Goal: Task Accomplishment & Management: Manage account settings

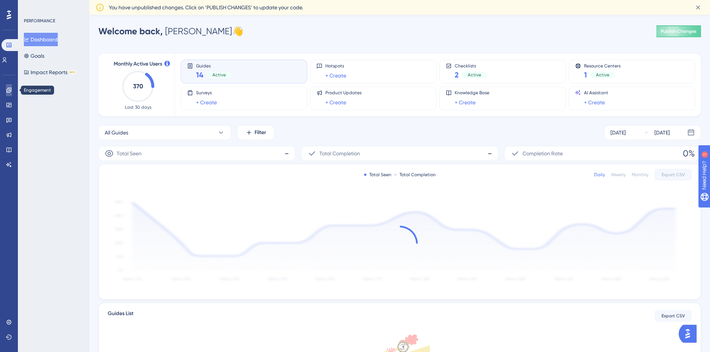
click at [9, 91] on icon at bounding box center [8, 90] width 5 height 5
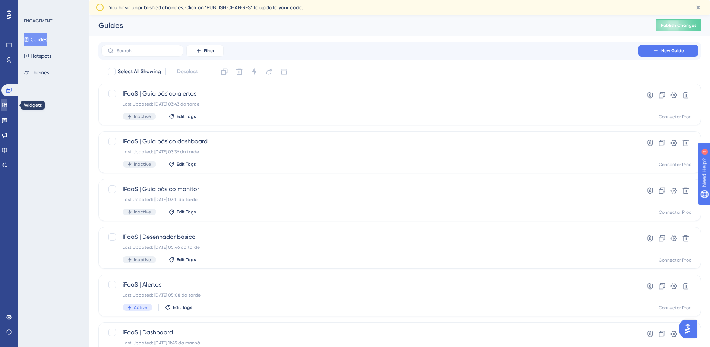
click at [7, 103] on icon at bounding box center [4, 105] width 5 height 4
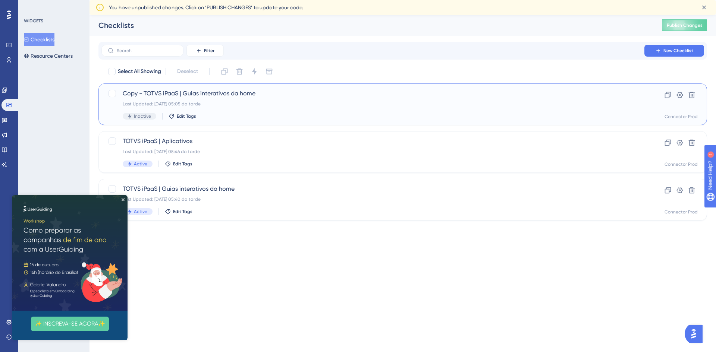
click at [266, 110] on div "Copy - TOTVS iPaaS | Guias interativos da home Last Updated: [DATE] 05:05 da ta…" at bounding box center [373, 104] width 500 height 31
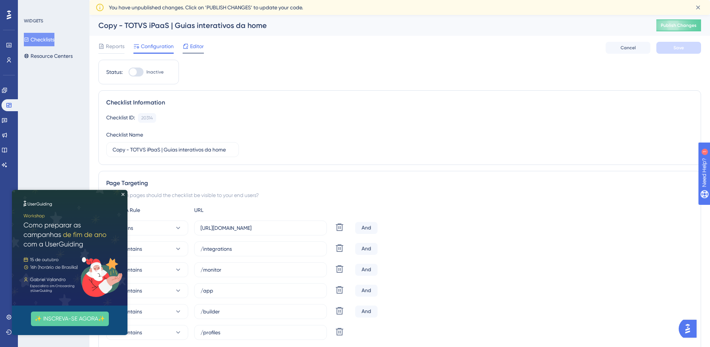
click at [201, 46] on span "Editor" at bounding box center [197, 46] width 14 height 9
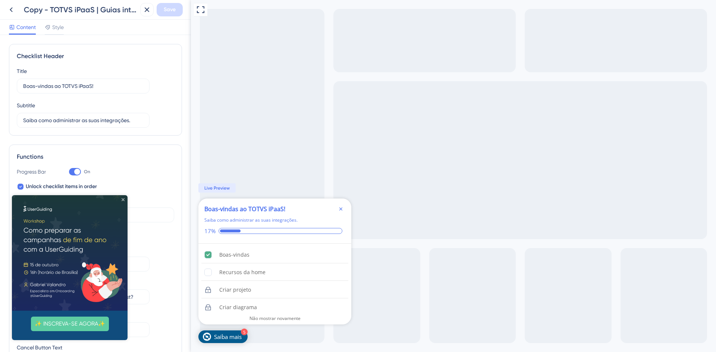
click at [123, 199] on icon "Close Preview" at bounding box center [123, 199] width 3 height 3
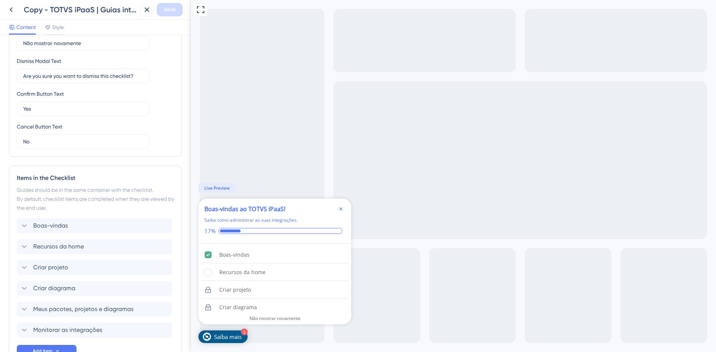
scroll to position [261, 0]
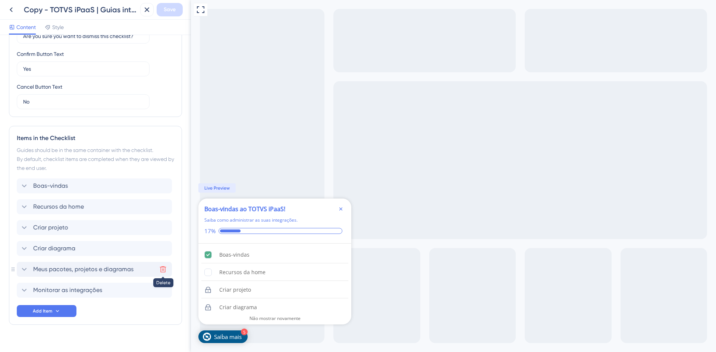
click at [161, 269] on icon at bounding box center [162, 269] width 7 height 7
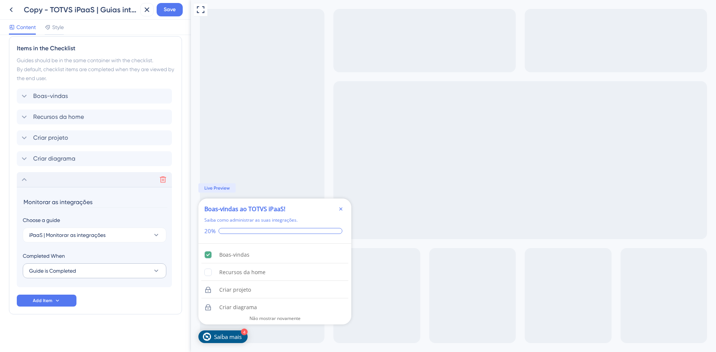
scroll to position [352, 0]
click at [162, 180] on icon at bounding box center [162, 178] width 7 height 7
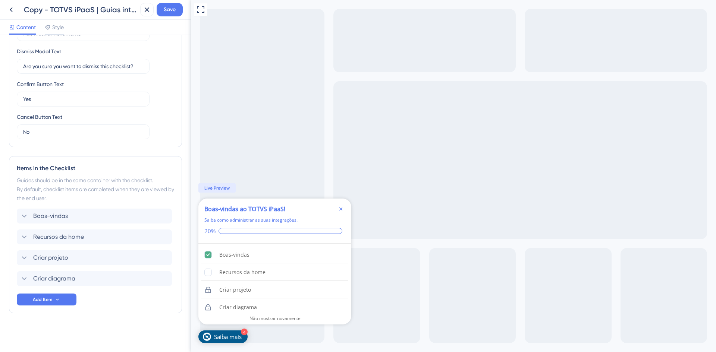
scroll to position [231, 0]
click at [59, 302] on icon at bounding box center [57, 300] width 6 height 6
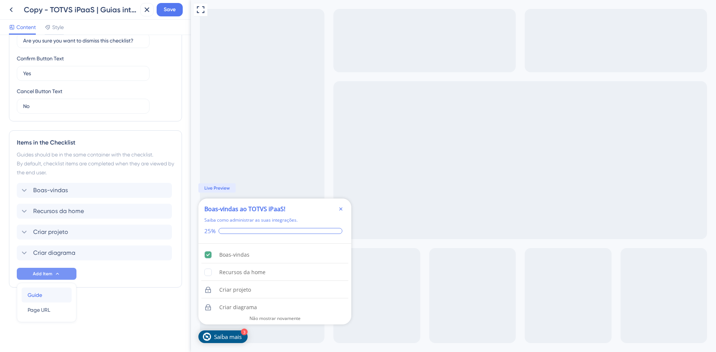
click at [45, 297] on div "Guide Guide" at bounding box center [47, 295] width 38 height 15
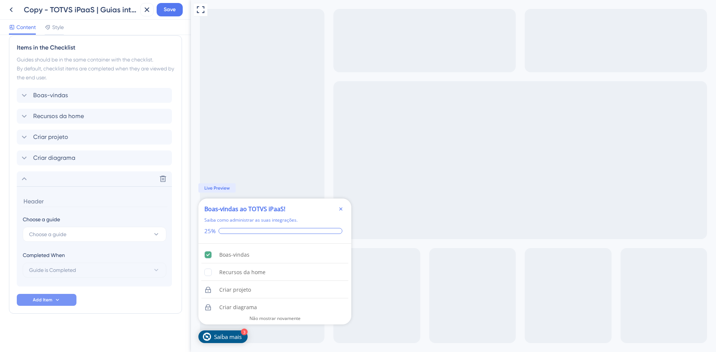
scroll to position [352, 0]
click at [90, 234] on button "Choose a guide" at bounding box center [95, 234] width 144 height 15
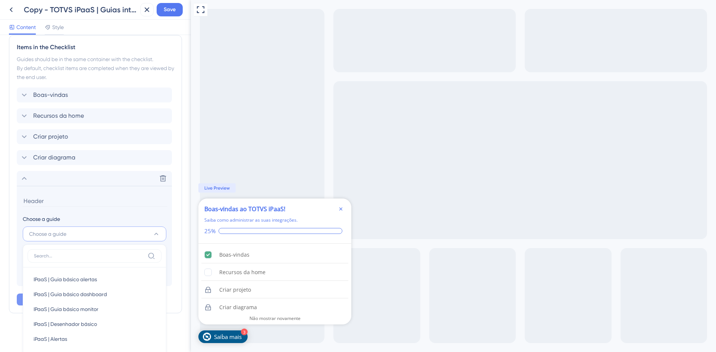
scroll to position [478, 0]
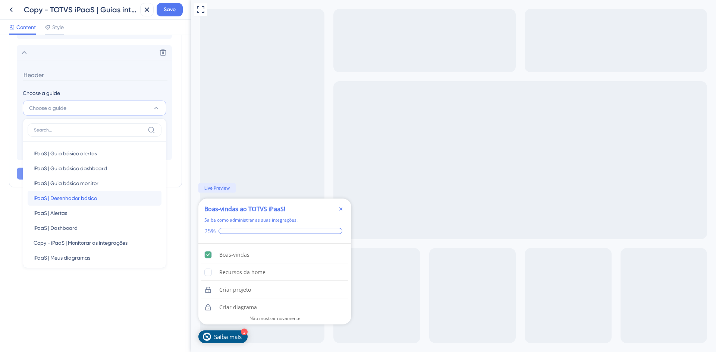
click at [102, 197] on div "IPaaS | Desenhador básico IPaaS | Desenhador básico" at bounding box center [95, 198] width 122 height 15
type input "IPaaS | Desenhador básico"
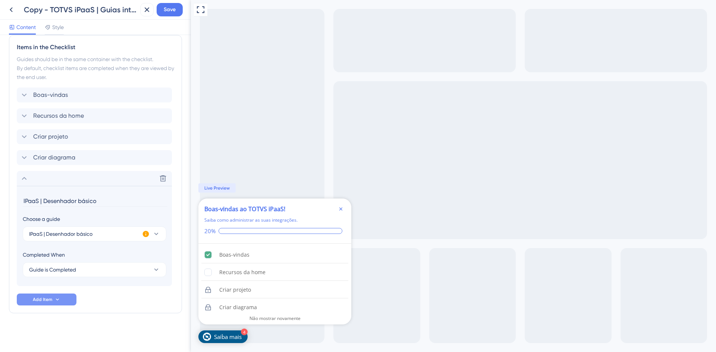
scroll to position [352, 0]
click at [97, 274] on button "Guide is Completed" at bounding box center [95, 270] width 144 height 15
click at [146, 236] on icon at bounding box center [146, 234] width 6 height 6
click at [132, 234] on button "IPaaS | Desenhador básico" at bounding box center [95, 234] width 144 height 15
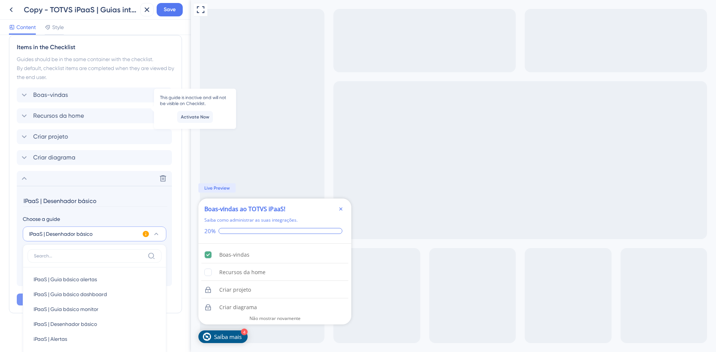
scroll to position [478, 0]
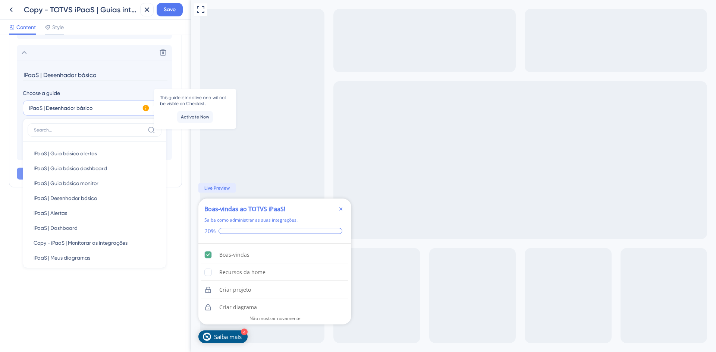
click at [115, 106] on button "IPaaS | Desenhador básico" at bounding box center [95, 108] width 144 height 15
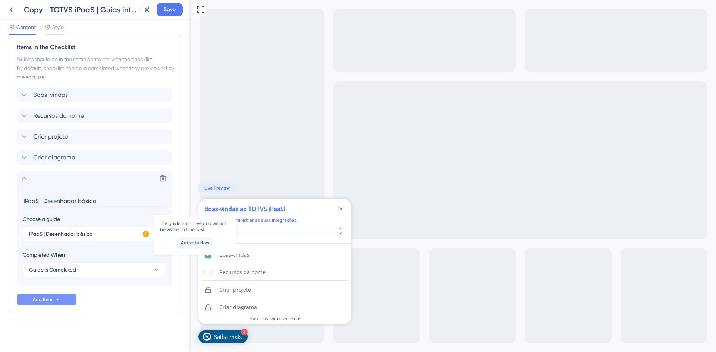
click at [140, 204] on input "IPaaS | Desenhador básico" at bounding box center [95, 201] width 145 height 12
click at [25, 176] on icon at bounding box center [24, 178] width 9 height 9
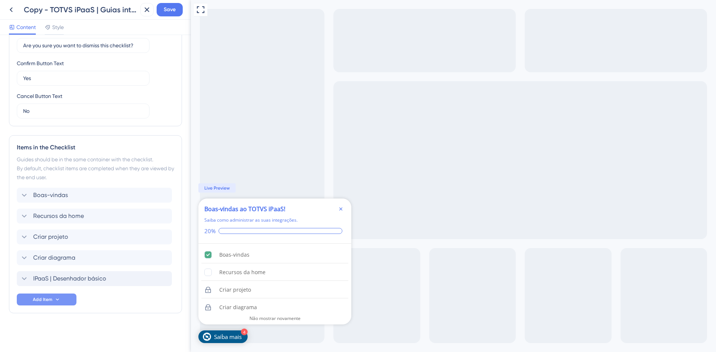
click at [59, 296] on button "Add Item" at bounding box center [47, 300] width 60 height 12
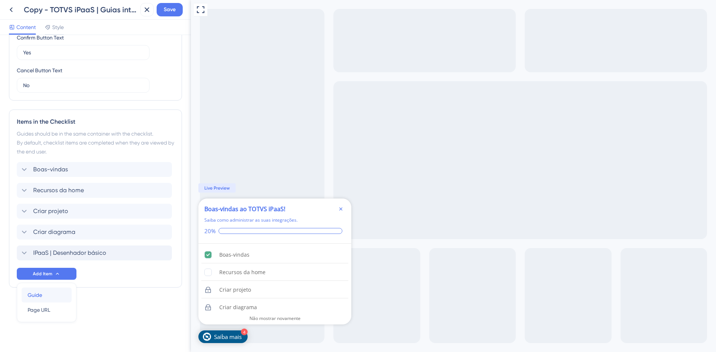
click at [47, 294] on div "Guide Guide" at bounding box center [47, 295] width 38 height 15
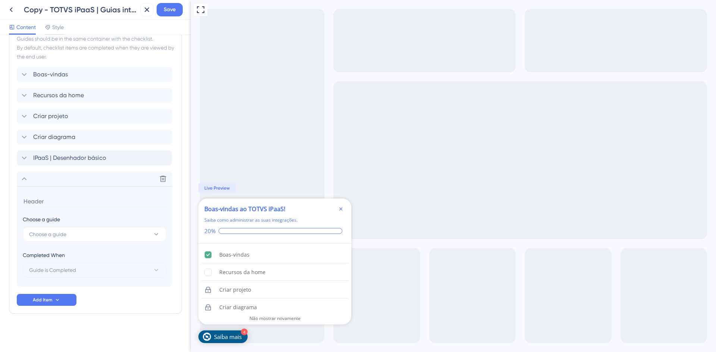
scroll to position [373, 0]
click at [89, 155] on span "IPaaS | Desenhador básico" at bounding box center [69, 157] width 73 height 9
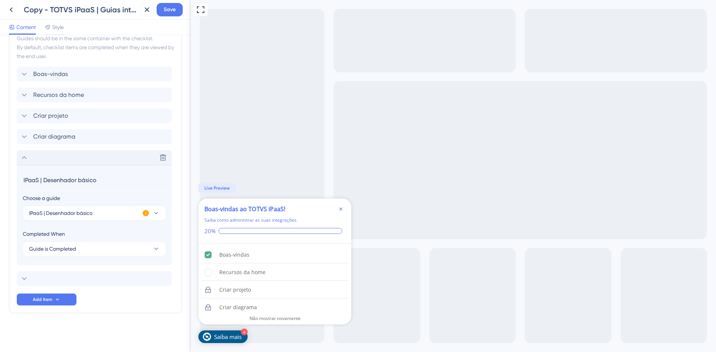
click at [44, 182] on input "IPaaS | Desenhador básico" at bounding box center [95, 181] width 145 height 12
drag, startPoint x: 44, startPoint y: 182, endPoint x: 18, endPoint y: 182, distance: 26.1
click at [18, 182] on section "IPaaS | Desenhador básico Choose a guide IPaaS | Desenhador básico Completed Wh…" at bounding box center [94, 215] width 155 height 100
click at [40, 177] on input "IPaaS | Desenhador básico" at bounding box center [95, 181] width 145 height 12
drag, startPoint x: 43, startPoint y: 179, endPoint x: 23, endPoint y: 178, distance: 19.8
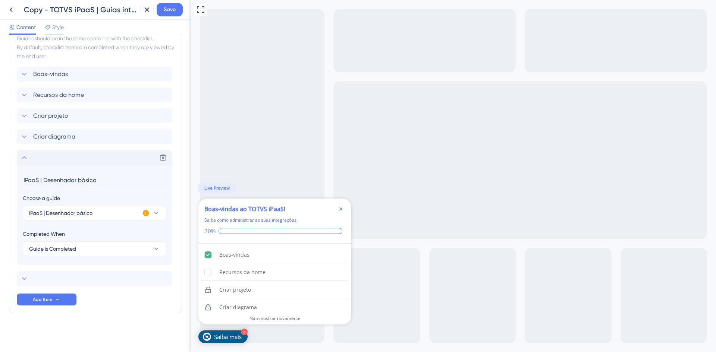
click at [23, 178] on input "IPaaS | Desenhador básico" at bounding box center [95, 181] width 145 height 12
type input "Desenhador básico"
click at [92, 160] on div "Delete" at bounding box center [94, 157] width 155 height 15
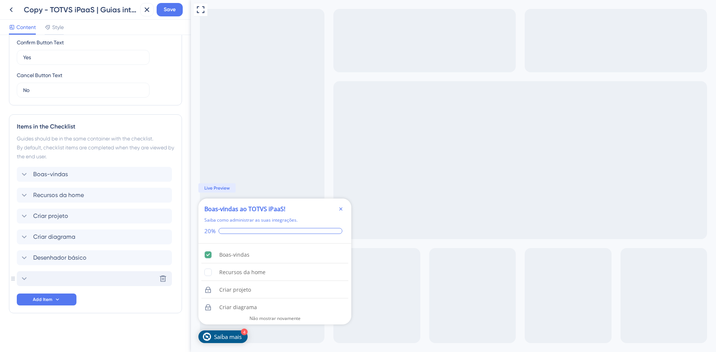
click at [69, 280] on div "Delete" at bounding box center [94, 278] width 155 height 15
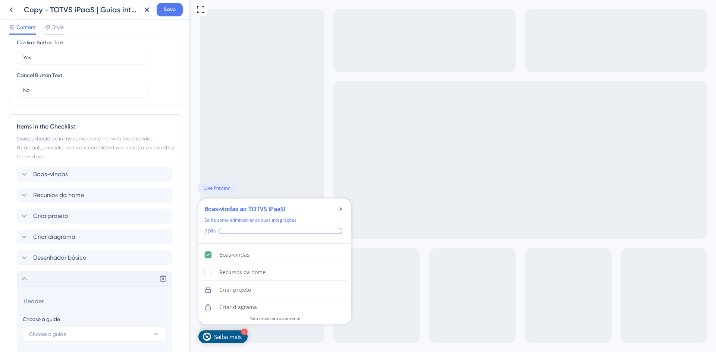
scroll to position [373, 0]
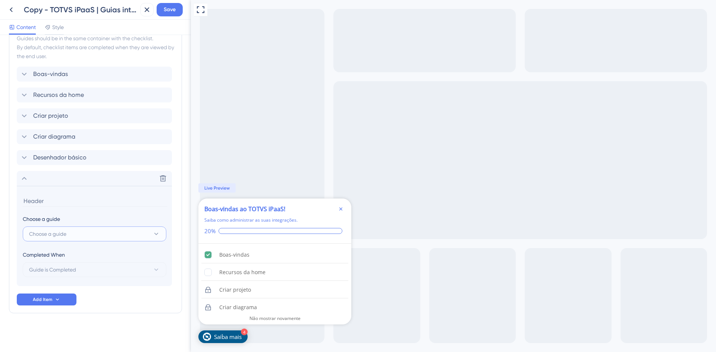
click at [59, 233] on span "Choose a guide" at bounding box center [47, 234] width 37 height 9
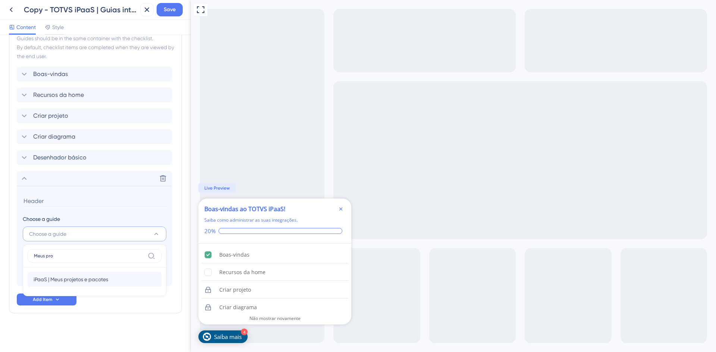
type input "Meus pro"
click at [74, 275] on span "iPaaS | Meus projetos e pacotes" at bounding box center [71, 279] width 75 height 9
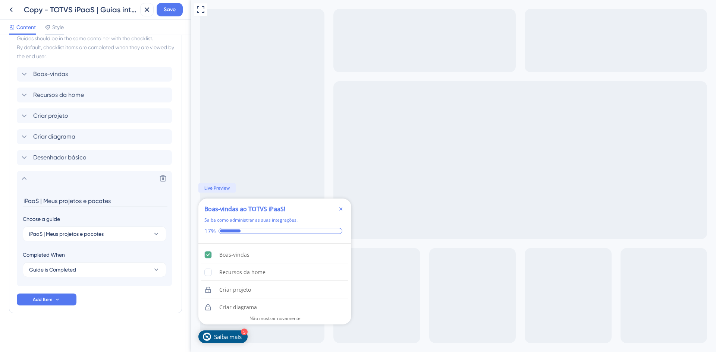
click at [41, 200] on input "iPaaS | Meus projetos e pacotes" at bounding box center [95, 201] width 145 height 12
type input "Meus projetos e pacotes"
click at [98, 182] on div "Delete" at bounding box center [94, 178] width 155 height 15
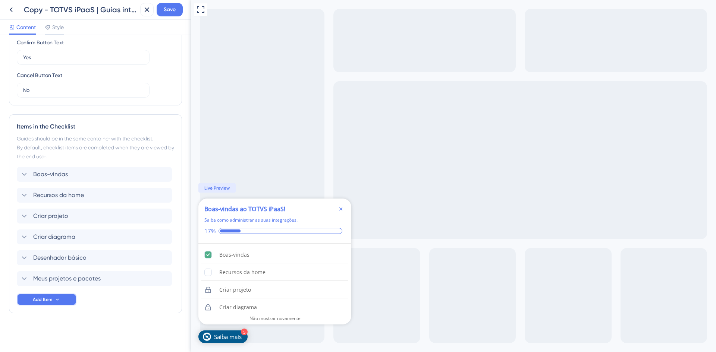
click at [53, 302] on button "Add Item" at bounding box center [47, 300] width 60 height 12
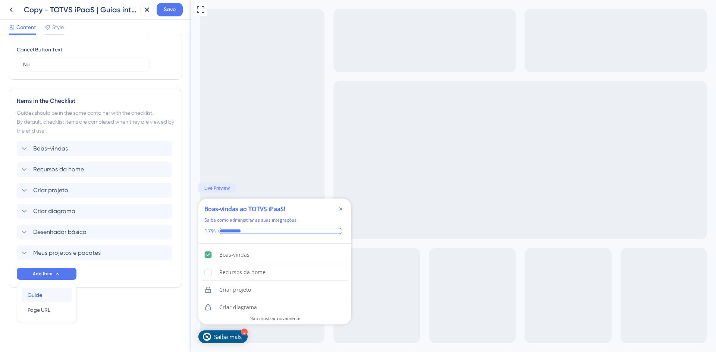
click at [52, 293] on div "Guide Guide" at bounding box center [47, 295] width 38 height 15
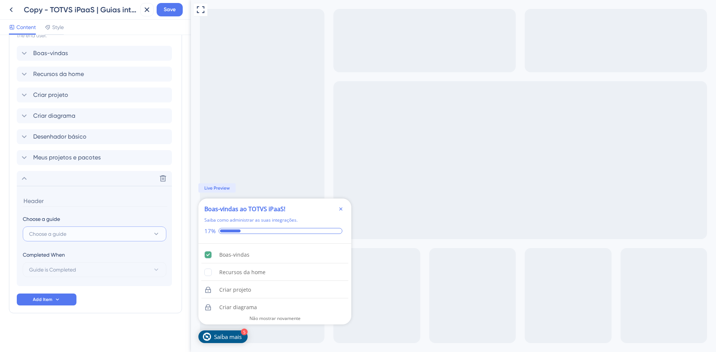
click at [65, 236] on span "Choose a guide" at bounding box center [47, 234] width 37 height 9
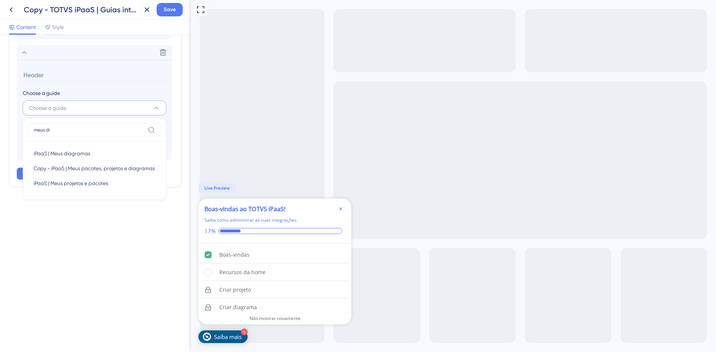
scroll to position [394, 0]
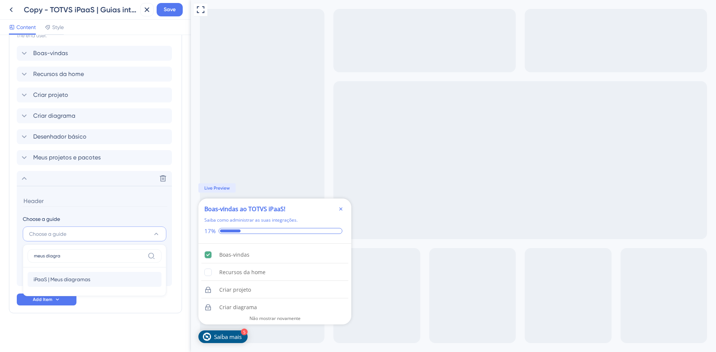
type input "meus diagra"
click at [88, 278] on span "iPaaS | Meus diagramas" at bounding box center [62, 279] width 57 height 9
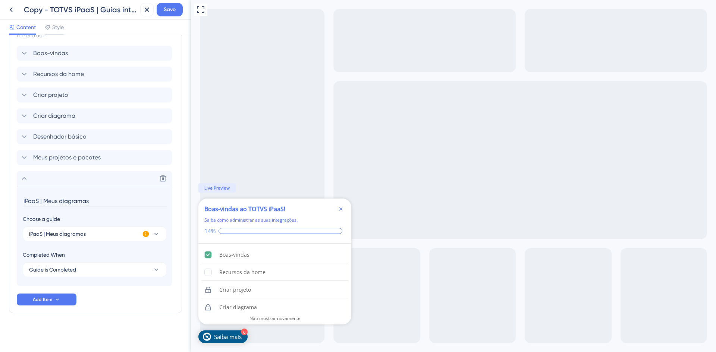
click at [44, 202] on input "iPaaS | Meus diagramas" at bounding box center [95, 201] width 145 height 12
type input "Meus diagramas"
click at [105, 181] on div "Delete" at bounding box center [94, 178] width 155 height 15
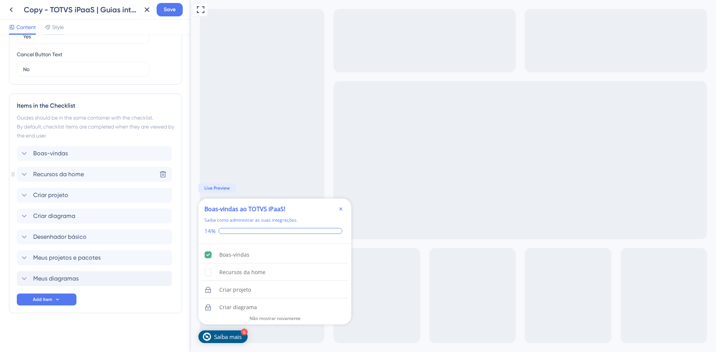
scroll to position [293, 0]
click at [67, 299] on button "Add Item" at bounding box center [47, 300] width 60 height 12
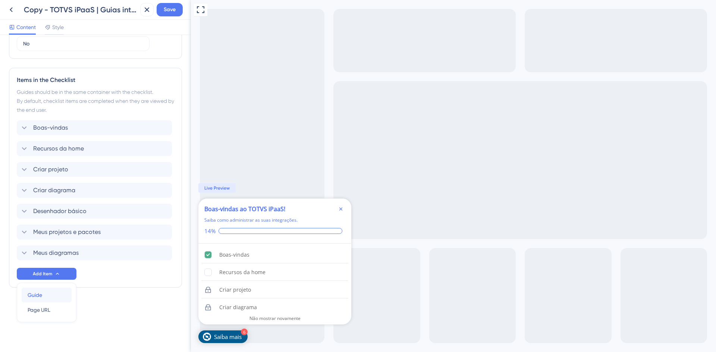
click at [60, 298] on div "Guide Guide" at bounding box center [47, 295] width 38 height 15
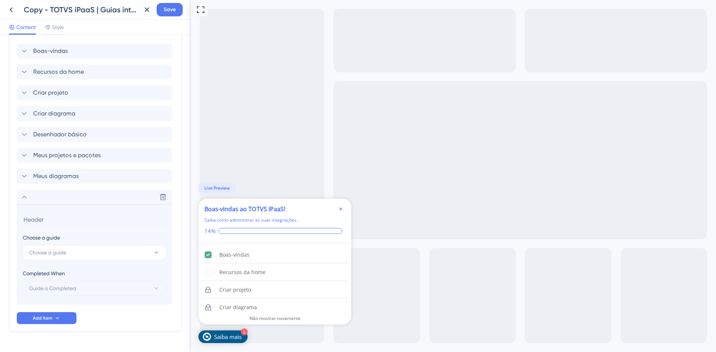
scroll to position [415, 0]
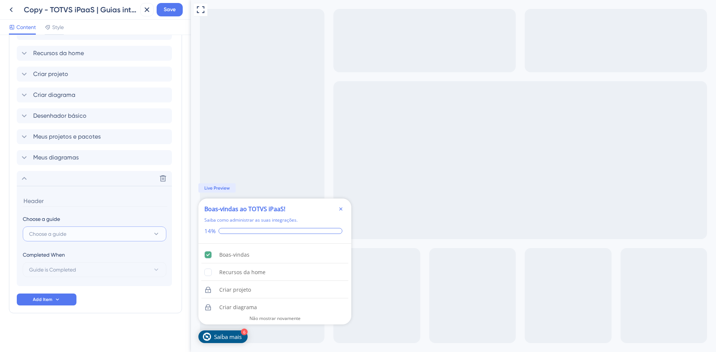
click at [85, 238] on button "Choose a guide" at bounding box center [95, 234] width 144 height 15
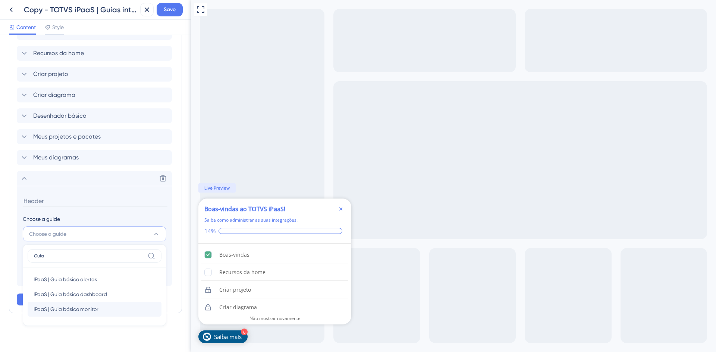
type input "Guia"
click at [98, 308] on span "IPaaS | Guia básico monitor" at bounding box center [66, 309] width 65 height 9
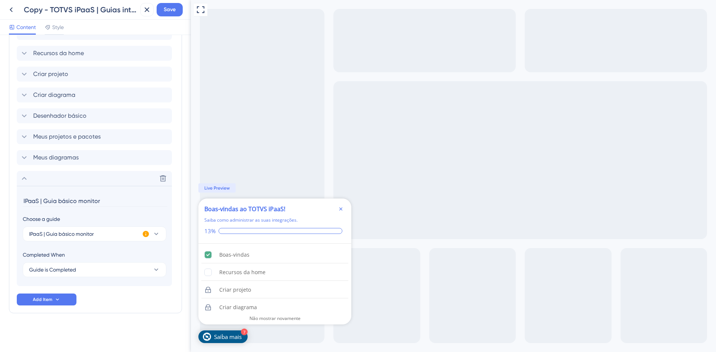
click at [43, 203] on input "IPaaS | Guia básico monitor" at bounding box center [95, 201] width 145 height 12
type input "Guia básico monitor"
click at [60, 173] on div "Delete" at bounding box center [94, 178] width 155 height 15
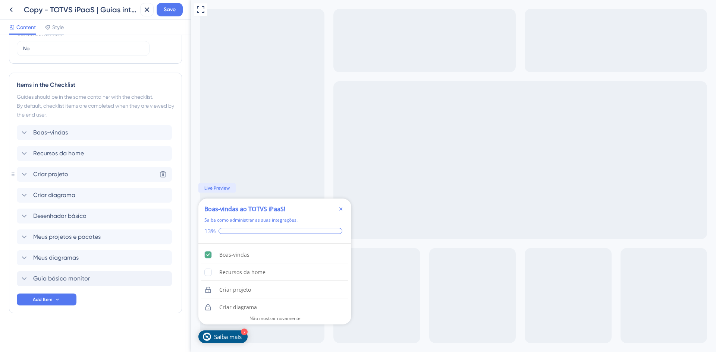
scroll to position [314, 0]
click at [69, 300] on button "Add Item" at bounding box center [47, 300] width 60 height 12
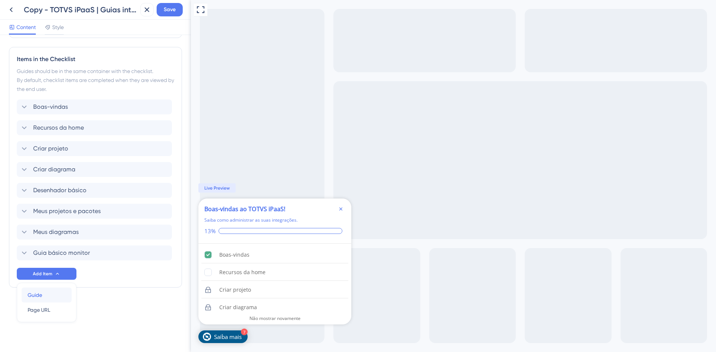
click at [55, 297] on div "Guide Guide" at bounding box center [47, 295] width 38 height 15
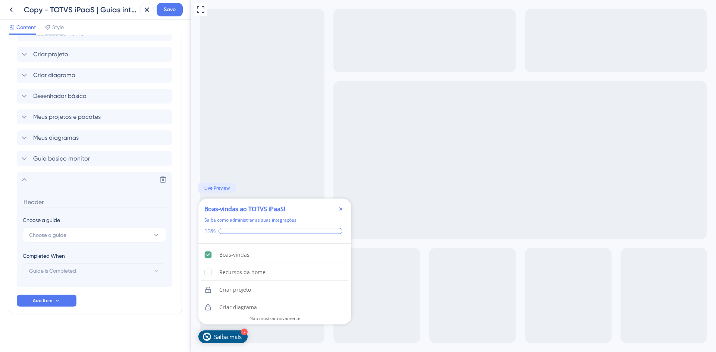
scroll to position [436, 0]
click at [57, 232] on span "Choose a guide" at bounding box center [47, 234] width 37 height 9
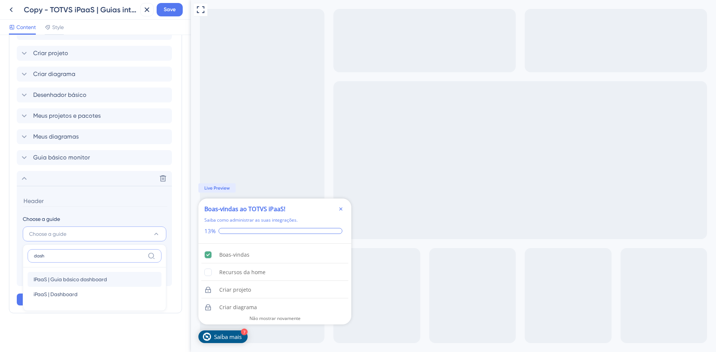
type input "dash"
click at [115, 280] on div "IPaaS | Guia básico dashboard IPaaS | Guia básico dashboard" at bounding box center [95, 279] width 122 height 15
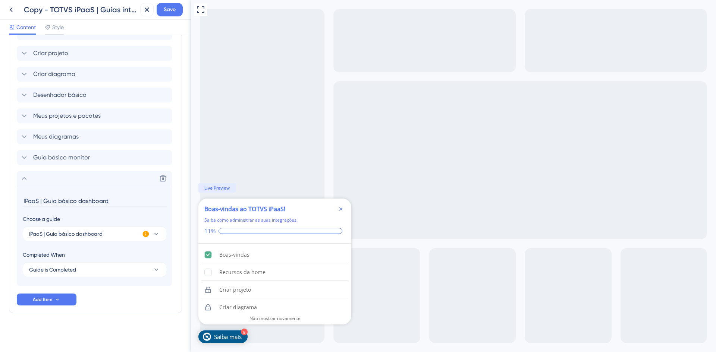
click at [46, 203] on input "IPaaS | Guia básico dashboard" at bounding box center [95, 201] width 145 height 12
drag, startPoint x: 44, startPoint y: 203, endPoint x: 17, endPoint y: 206, distance: 26.6
click at [17, 206] on section "IPaaS | Guia básico dashboard Choose a guide IPaaS | Guia básico dashboard Comp…" at bounding box center [94, 236] width 155 height 100
type input "Guia básico dashboard"
click at [63, 298] on button "Add Item" at bounding box center [47, 300] width 60 height 12
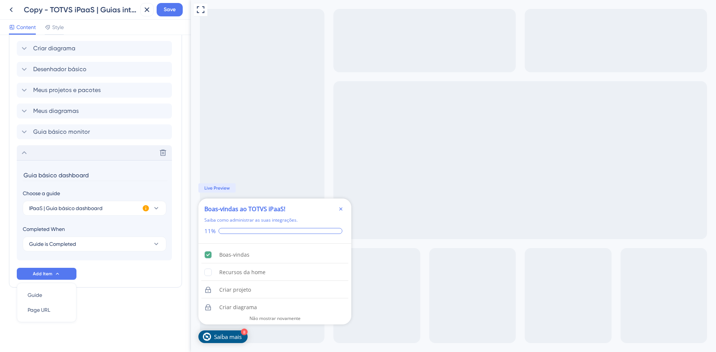
click at [33, 153] on div "Delete" at bounding box center [94, 152] width 155 height 15
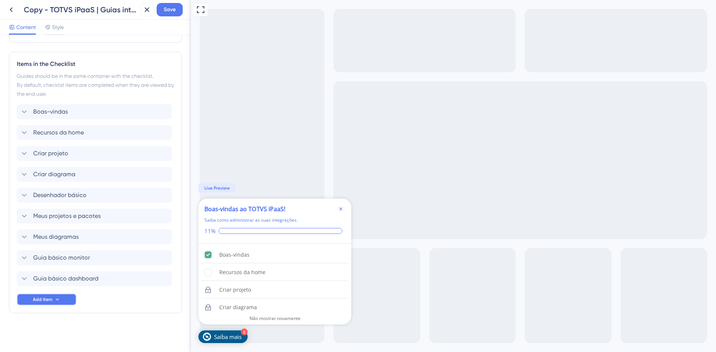
click at [69, 300] on button "Add Item" at bounding box center [47, 300] width 60 height 12
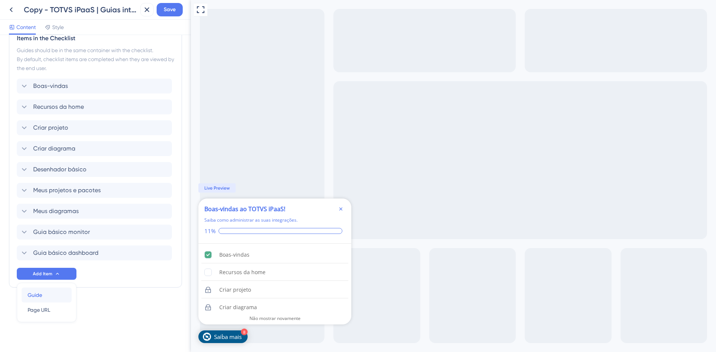
click at [58, 296] on div "Guide Guide" at bounding box center [47, 295] width 38 height 15
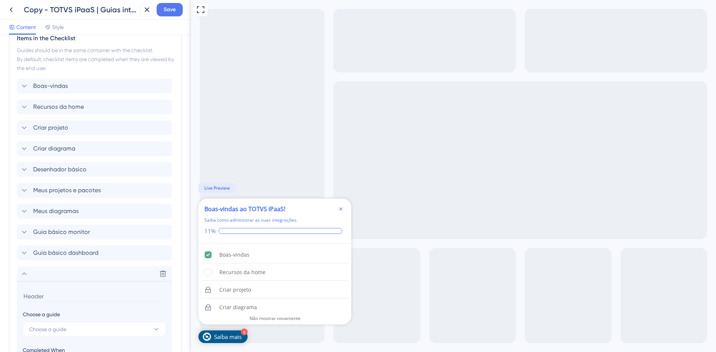
scroll to position [456, 0]
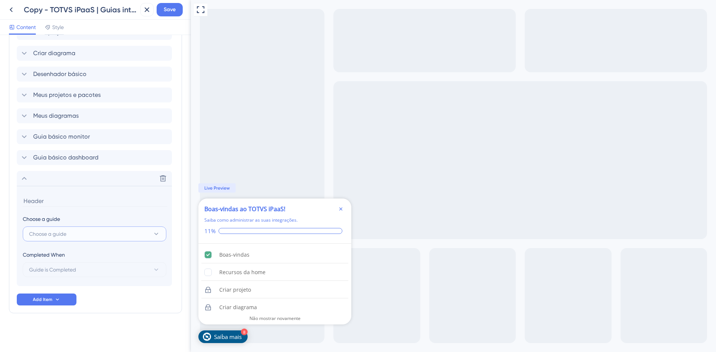
click at [88, 237] on button "Choose a guide" at bounding box center [95, 234] width 144 height 15
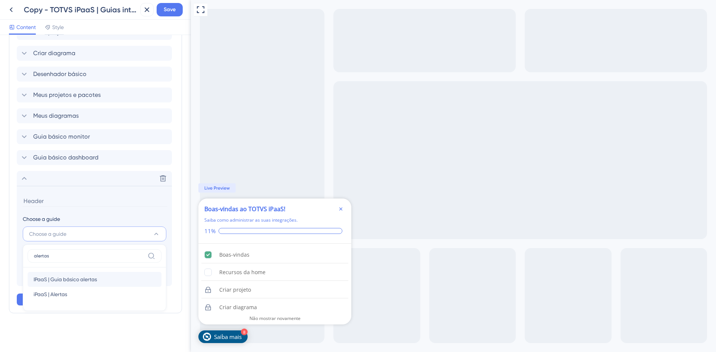
type input "alertas"
click at [92, 277] on span "IPaaS | Guia básico alertas" at bounding box center [65, 279] width 63 height 9
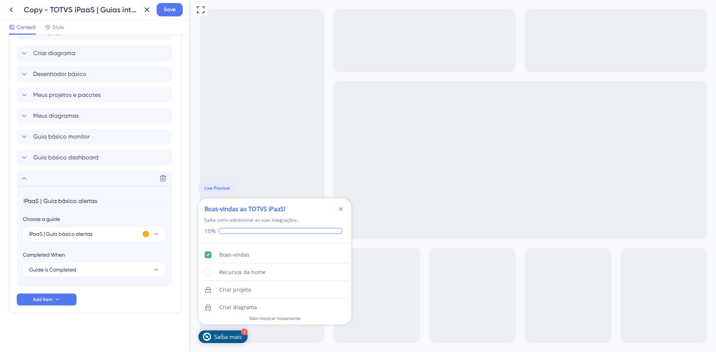
click at [51, 202] on input "IPaaS | Guia básico alertas" at bounding box center [95, 201] width 145 height 12
click at [43, 203] on input "IPaaS | Guia básico alertas" at bounding box center [95, 201] width 145 height 12
drag, startPoint x: 45, startPoint y: 203, endPoint x: 15, endPoint y: 208, distance: 29.9
click at [15, 208] on div "Items in the Checklist Guides should be in the same container with the checklis…" at bounding box center [95, 122] width 173 height 383
type input "Guia básico alertas"
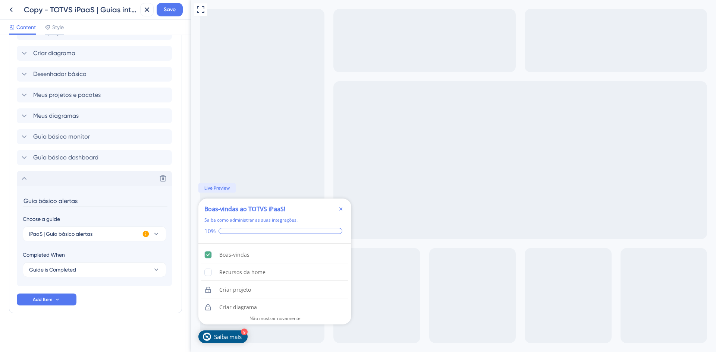
click at [89, 182] on div "Delete" at bounding box center [94, 178] width 155 height 15
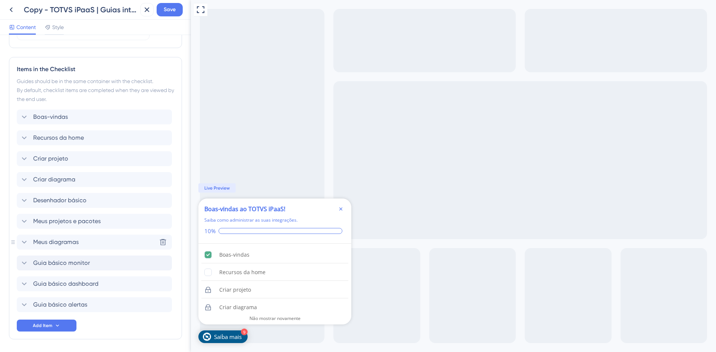
scroll to position [170, 0]
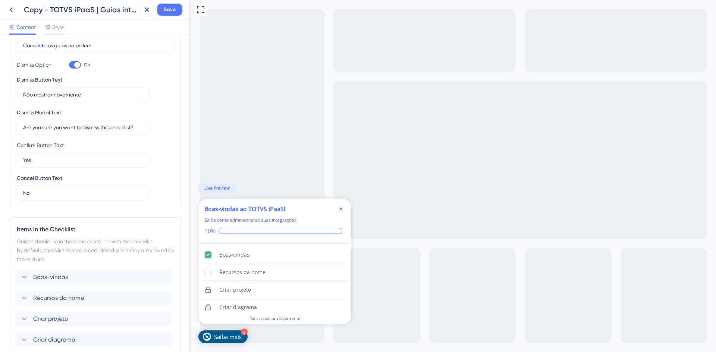
click at [175, 15] on button "Save" at bounding box center [170, 9] width 26 height 13
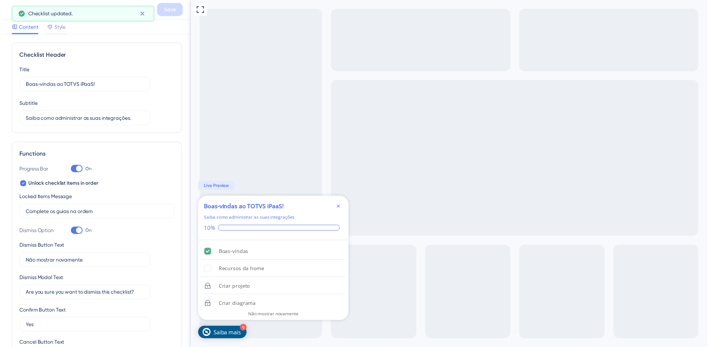
scroll to position [0, 0]
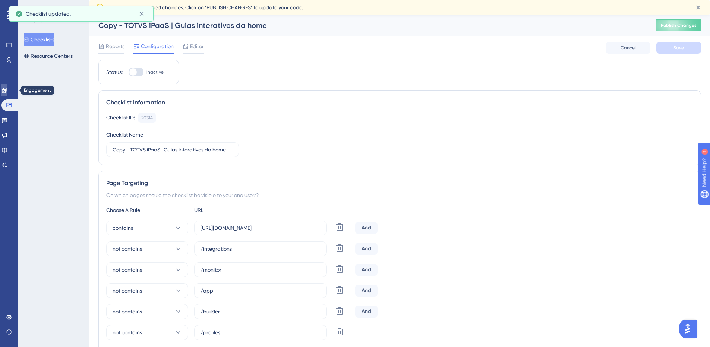
click at [7, 88] on icon at bounding box center [4, 90] width 5 height 5
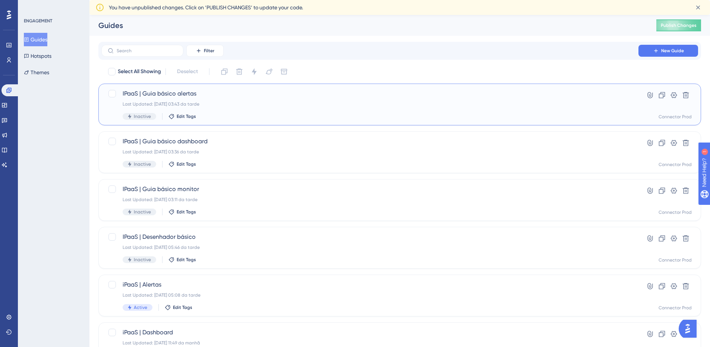
click at [364, 112] on div "IPaaS | Guia básico alertas Last Updated: [DATE] 03:43 da tarde Inactive Edit T…" at bounding box center [370, 104] width 495 height 31
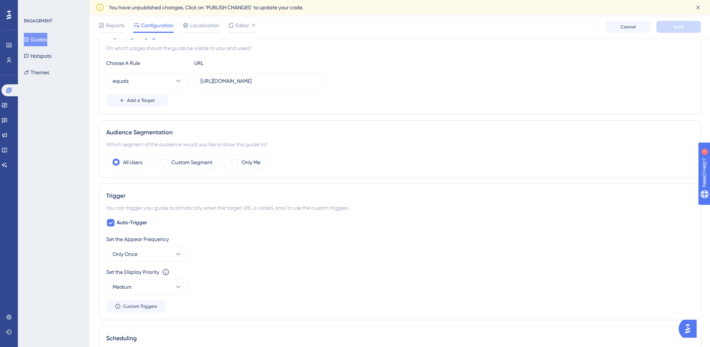
scroll to position [186, 0]
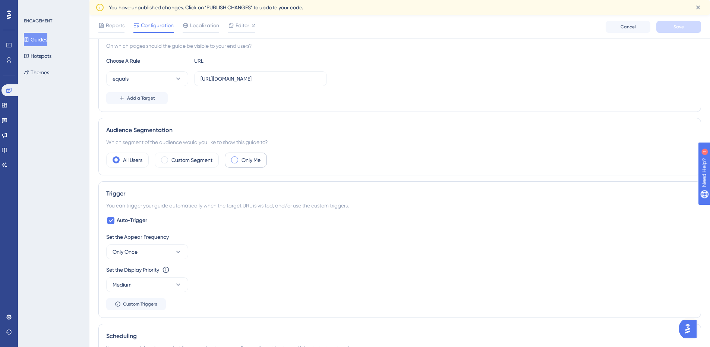
click at [241, 163] on div "Only Me" at bounding box center [246, 160] width 42 height 15
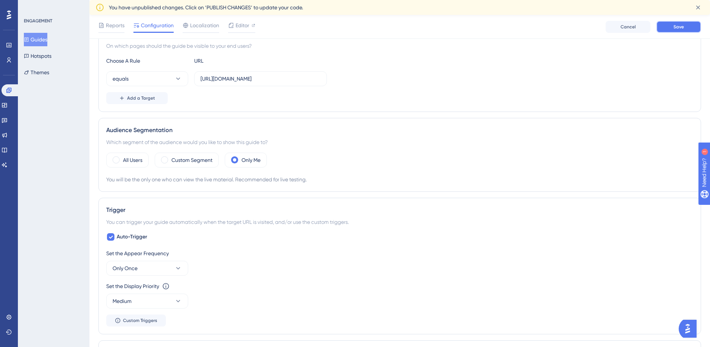
click at [664, 31] on button "Save" at bounding box center [679, 27] width 45 height 12
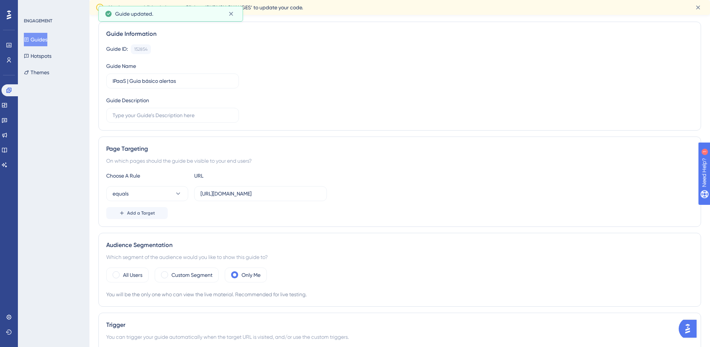
scroll to position [0, 0]
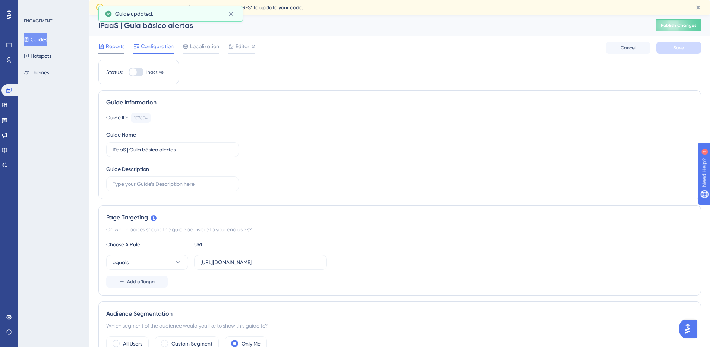
click at [124, 52] on div "Reports" at bounding box center [111, 48] width 26 height 12
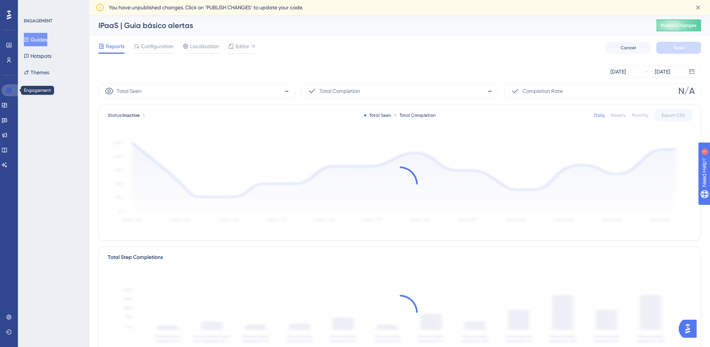
click at [12, 92] on link at bounding box center [10, 90] width 18 height 12
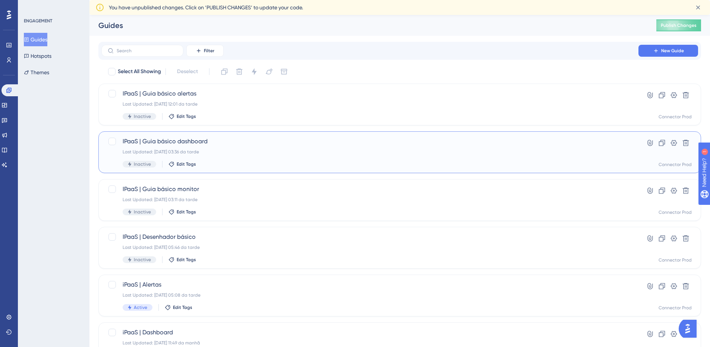
click at [256, 144] on span "IPaaS | Guia básico dashboard" at bounding box center [370, 141] width 495 height 9
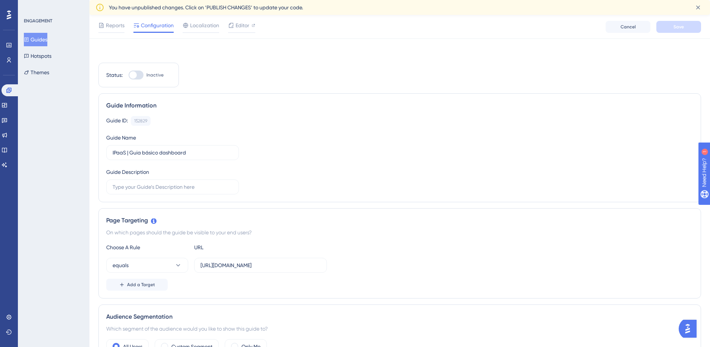
scroll to position [112, 0]
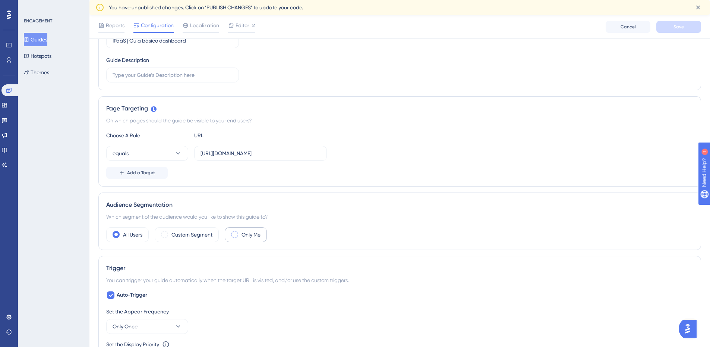
click at [259, 232] on label "Only Me" at bounding box center [251, 234] width 19 height 9
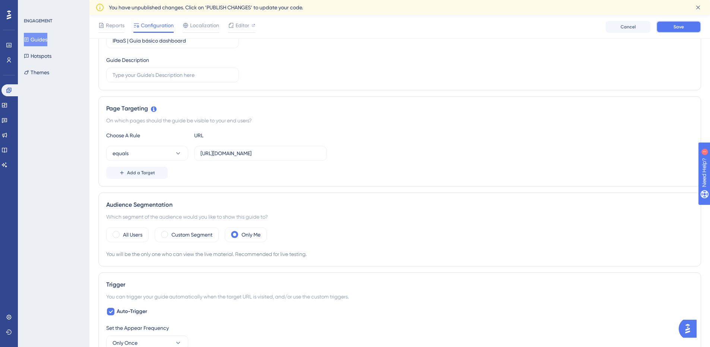
click at [667, 24] on button "Save" at bounding box center [679, 27] width 45 height 12
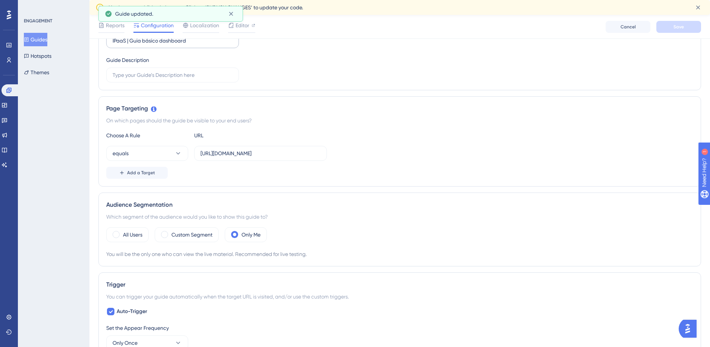
scroll to position [0, 0]
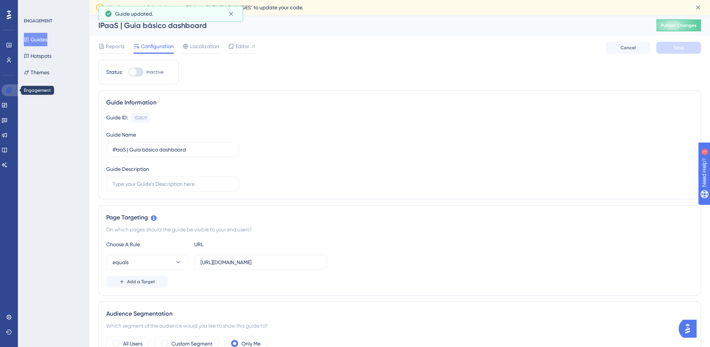
click at [11, 94] on link at bounding box center [10, 90] width 18 height 12
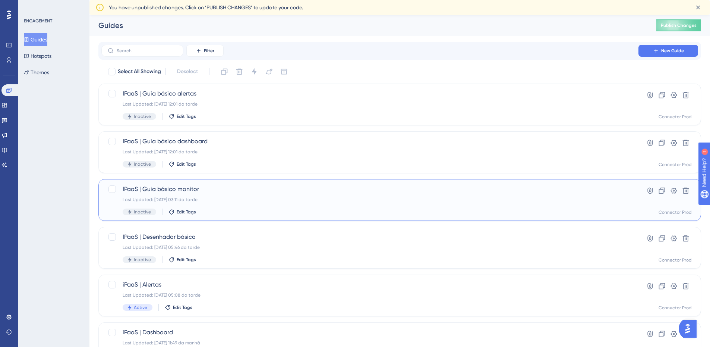
click at [256, 189] on span "IPaaS | Guia básico monitor" at bounding box center [370, 189] width 495 height 9
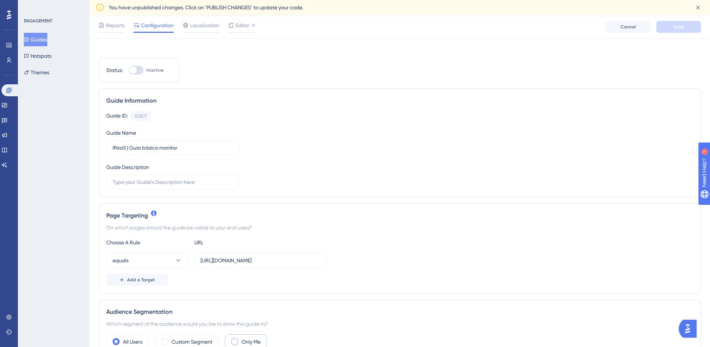
scroll to position [149, 0]
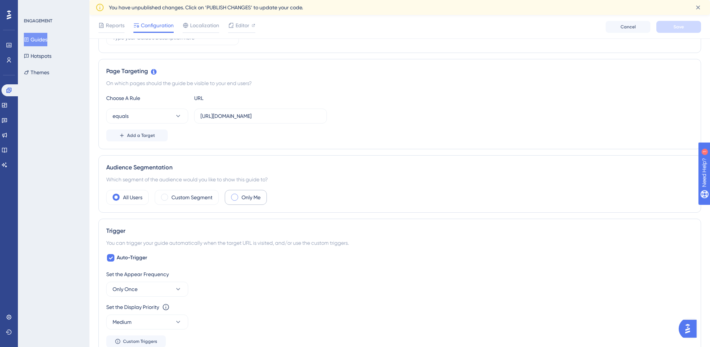
click at [257, 199] on label "Only Me" at bounding box center [251, 197] width 19 height 9
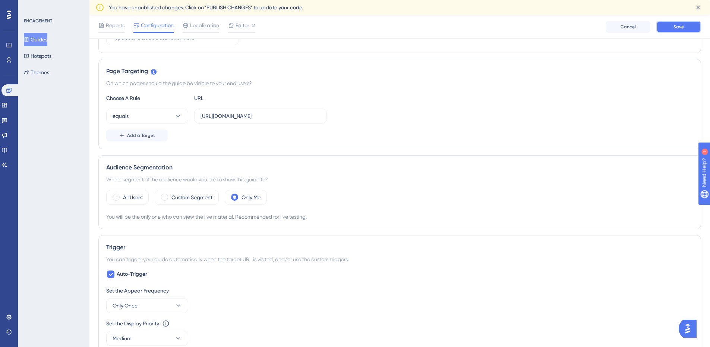
click at [675, 22] on button "Save" at bounding box center [679, 27] width 45 height 12
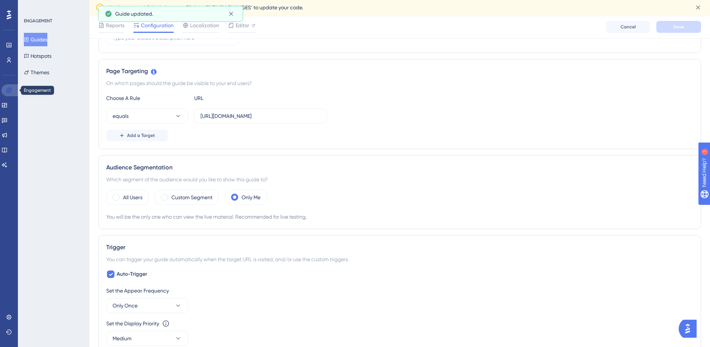
click at [14, 95] on link at bounding box center [10, 90] width 18 height 12
